Goal: Task Accomplishment & Management: Complete application form

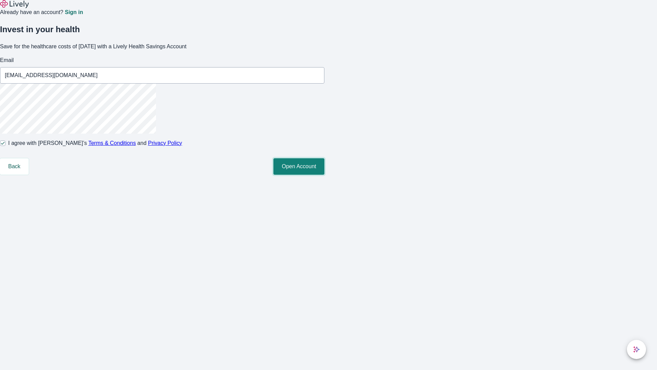
click at [324, 174] on button "Open Account" at bounding box center [298, 166] width 51 height 16
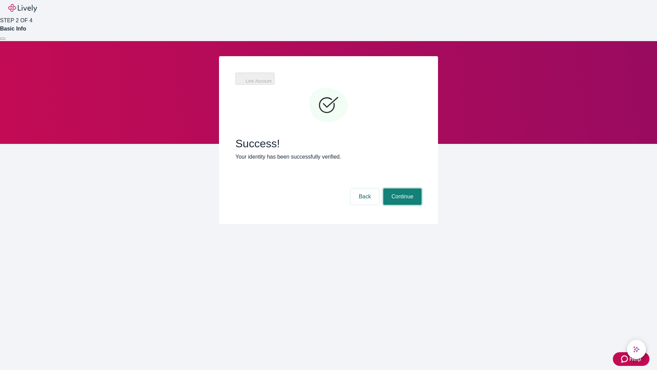
click at [401, 188] on button "Continue" at bounding box center [402, 196] width 38 height 16
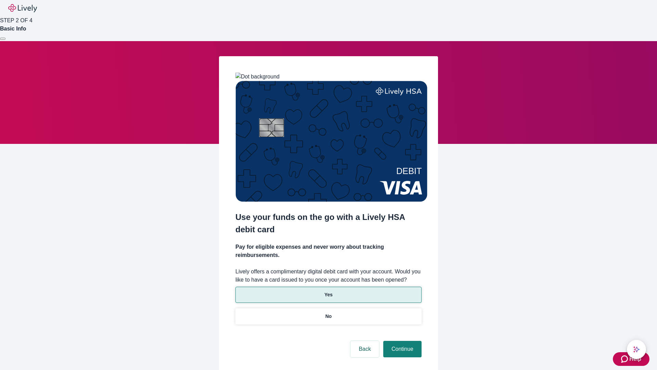
click at [328, 291] on p "Yes" at bounding box center [328, 294] width 8 height 7
click at [401, 340] on button "Continue" at bounding box center [402, 348] width 38 height 16
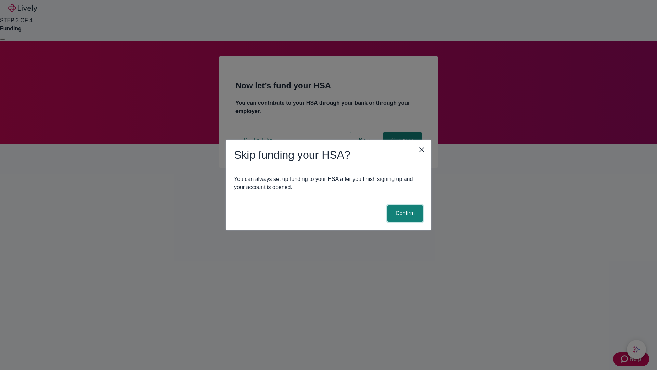
click at [404, 213] on button "Confirm" at bounding box center [405, 213] width 36 height 16
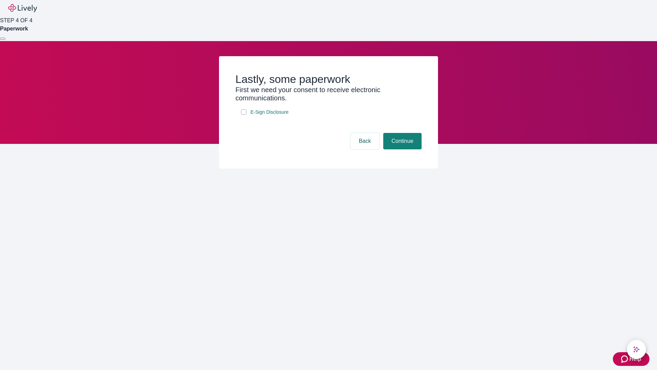
click at [244, 115] on input "E-Sign Disclosure" at bounding box center [243, 111] width 5 height 5
checkbox input "true"
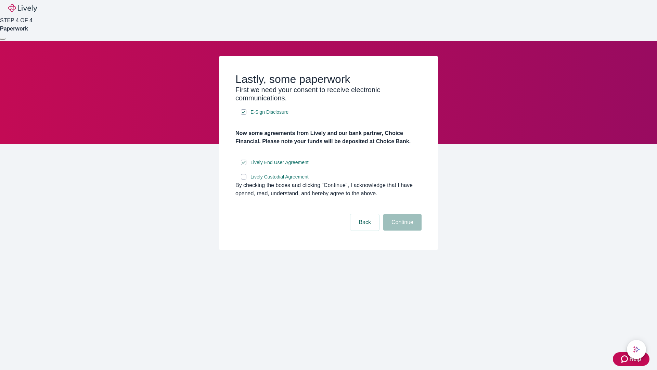
click at [244, 179] on input "Lively Custodial Agreement" at bounding box center [243, 176] width 5 height 5
checkbox input "true"
click at [401, 230] on button "Continue" at bounding box center [402, 222] width 38 height 16
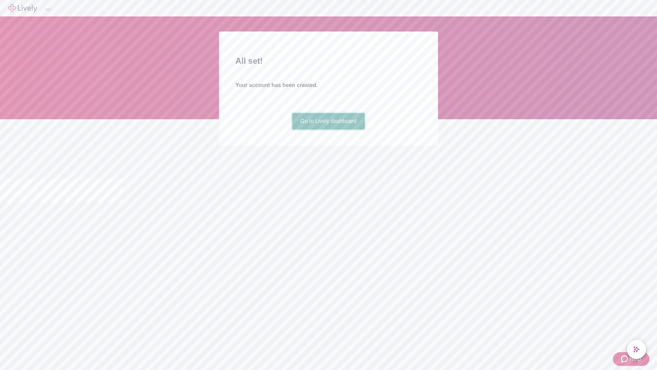
click at [328, 129] on link "Go to Lively dashboard" at bounding box center [328, 121] width 73 height 16
